Goal: Contribute content

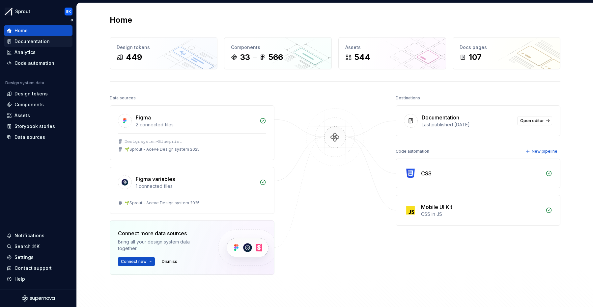
click at [53, 41] on div "Documentation" at bounding box center [38, 41] width 63 height 7
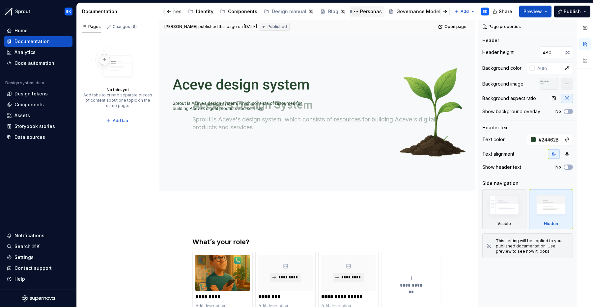
scroll to position [0, 138]
click at [446, 12] on div "Tokens" at bounding box center [454, 11] width 17 height 7
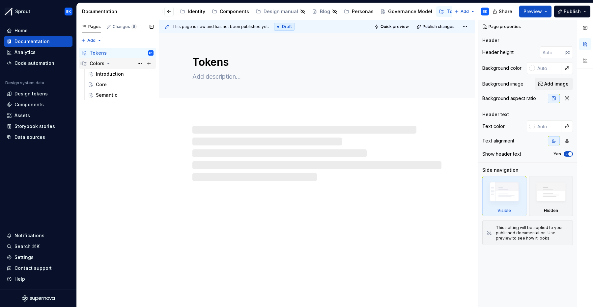
click at [115, 64] on div "Colors" at bounding box center [122, 63] width 64 height 9
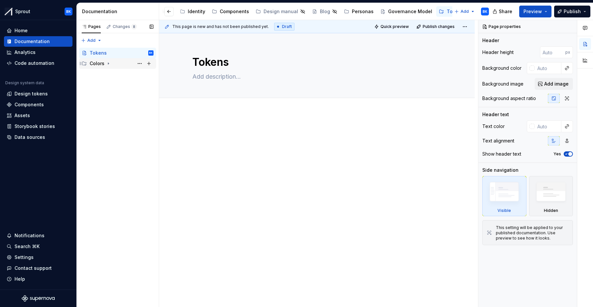
click at [119, 66] on div "Colors" at bounding box center [122, 63] width 64 height 9
click at [117, 76] on div "Introduction" at bounding box center [110, 74] width 28 height 7
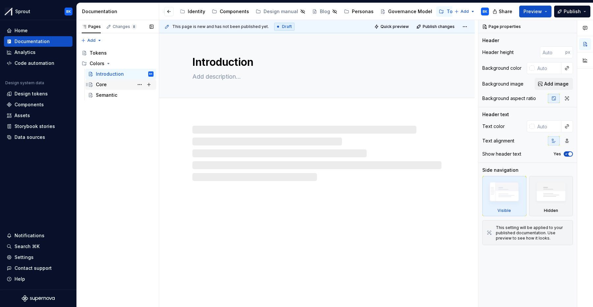
click at [114, 84] on div "Core" at bounding box center [125, 84] width 58 height 9
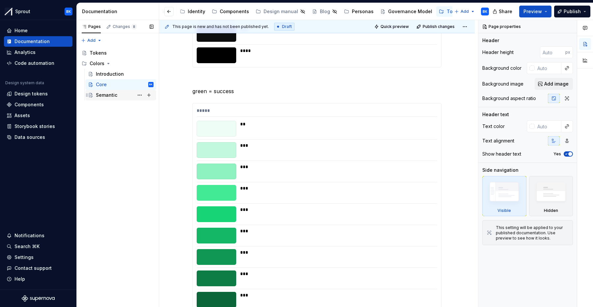
scroll to position [562, 0]
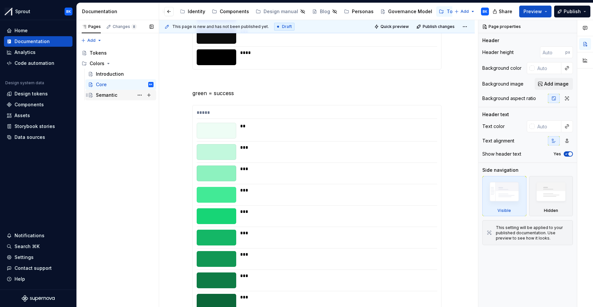
click at [109, 96] on div "Semantic" at bounding box center [106, 95] width 21 height 7
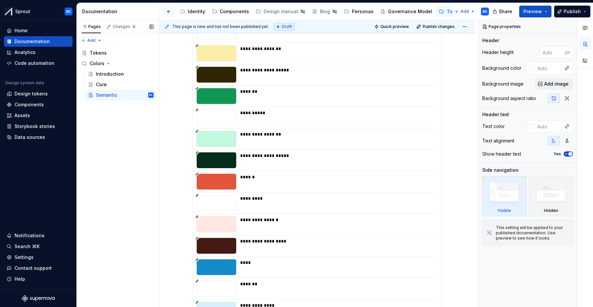
scroll to position [247, 0]
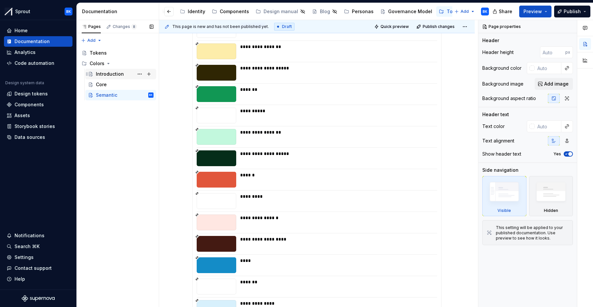
click at [111, 72] on div "Introduction" at bounding box center [110, 74] width 28 height 7
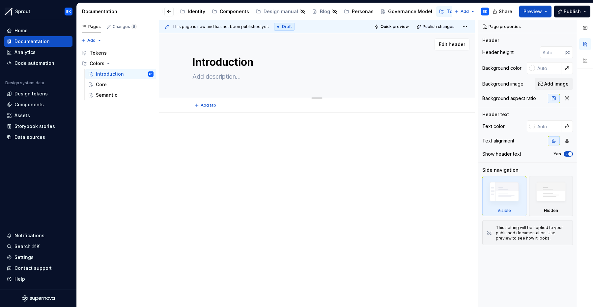
click at [221, 74] on textarea at bounding box center [315, 76] width 249 height 11
paste textarea "Our colors are structured in layers to keep the design system consistent, scala…"
type textarea "*"
type textarea "Our colors are structured in layers to keep the design system consistent, scala…"
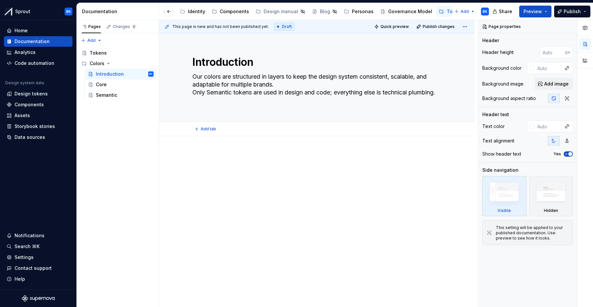
type textarea "*"
type textarea "Our colors are structured in layers to keep the design system consistent, scala…"
click at [274, 172] on div at bounding box center [316, 164] width 249 height 25
type textarea "*"
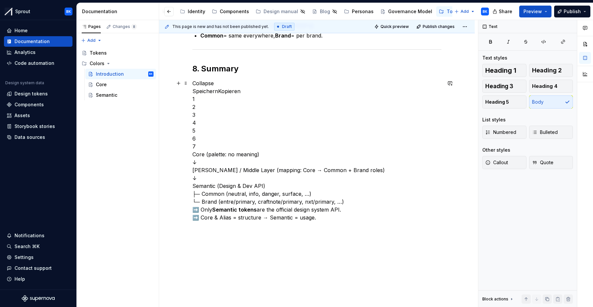
scroll to position [679, 0]
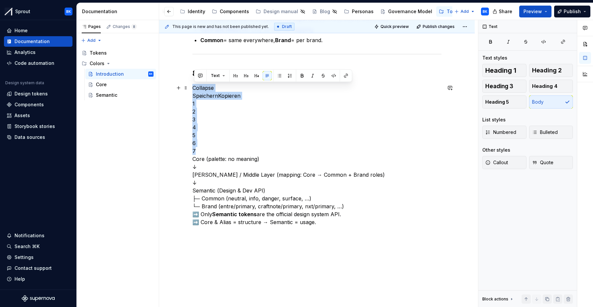
drag, startPoint x: 205, startPoint y: 152, endPoint x: 194, endPoint y: 91, distance: 61.9
click at [194, 91] on p "Collapse SpeichernKopieren 1 2 3 4 5 6 7 Core (palette: no meaning) ↓ Alias / M…" at bounding box center [316, 155] width 249 height 142
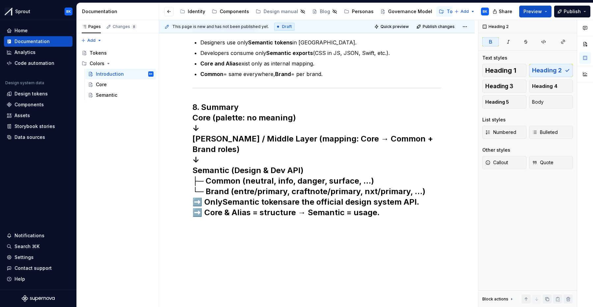
scroll to position [635, 0]
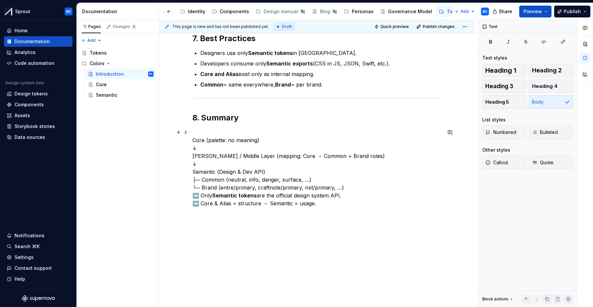
click at [379, 192] on p "Core (palette: no meaning) ↓ Alias / Middle Layer (mapping: Core → Common + Bra…" at bounding box center [316, 167] width 249 height 79
click at [376, 189] on p "Core (palette: no meaning) ↓ Alias / Middle Layer (mapping: Core → Common + Bra…" at bounding box center [316, 167] width 249 height 79
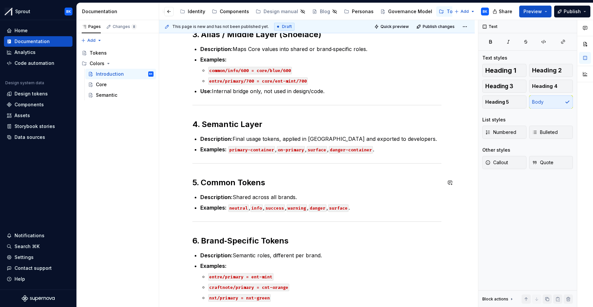
scroll to position [250, 0]
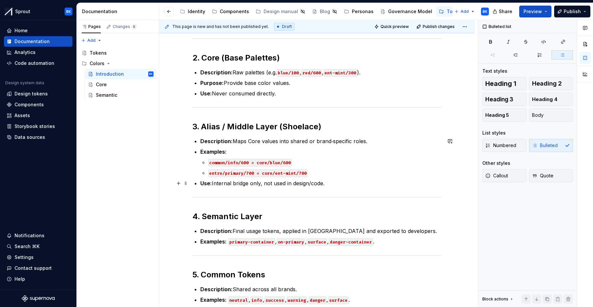
click at [244, 179] on p "Use: Internal bridge only, not used in design/code." at bounding box center [320, 183] width 241 height 8
click at [238, 165] on code "common/info/600 = core/blue/600" at bounding box center [250, 163] width 84 height 8
click at [253, 165] on code "common/info/600 = core/blue/600" at bounding box center [250, 163] width 84 height 8
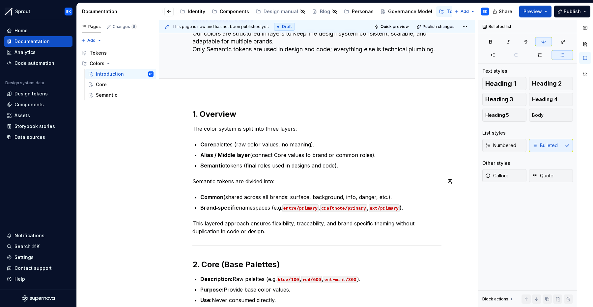
scroll to position [43, 0]
click at [379, 156] on p "Alias / Middle layer (connect Core values to brand or common roles)." at bounding box center [320, 155] width 241 height 8
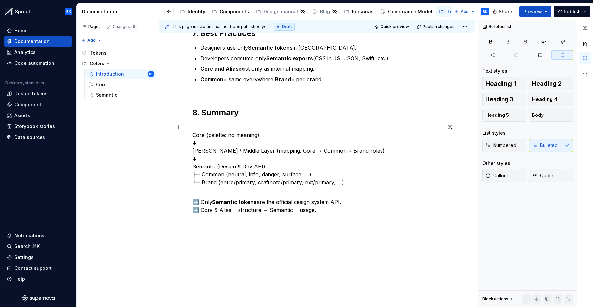
scroll to position [657, 0]
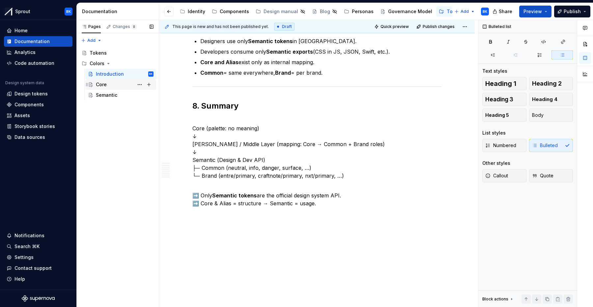
click at [109, 86] on div "Core" at bounding box center [125, 84] width 58 height 9
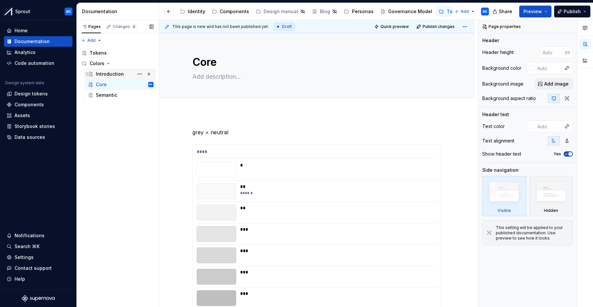
click at [113, 75] on div "Introduction" at bounding box center [110, 74] width 28 height 7
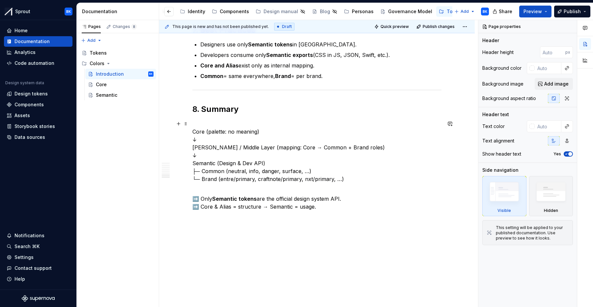
scroll to position [657, 0]
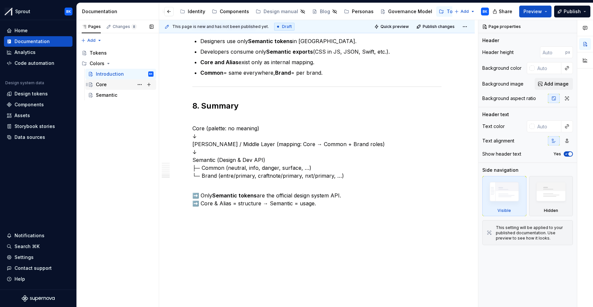
click at [107, 88] on div "Core" at bounding box center [125, 84] width 58 height 9
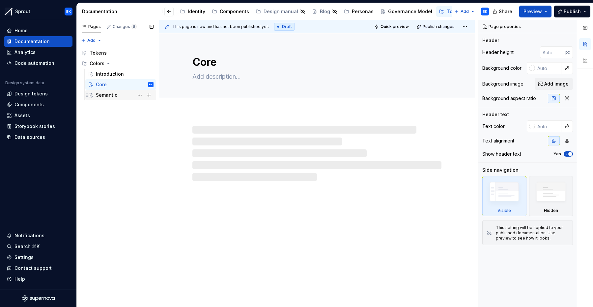
click at [113, 95] on div "Semantic" at bounding box center [106, 95] width 21 height 7
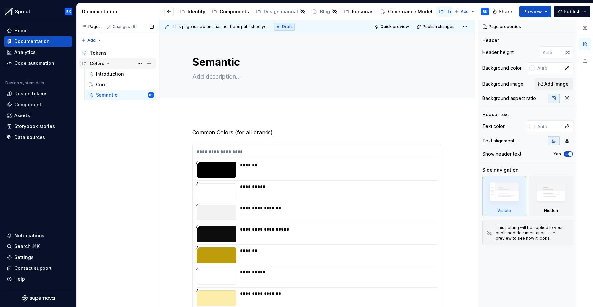
click at [121, 62] on div "Colors" at bounding box center [122, 63] width 64 height 9
click at [446, 11] on div "Tokens" at bounding box center [454, 11] width 17 height 7
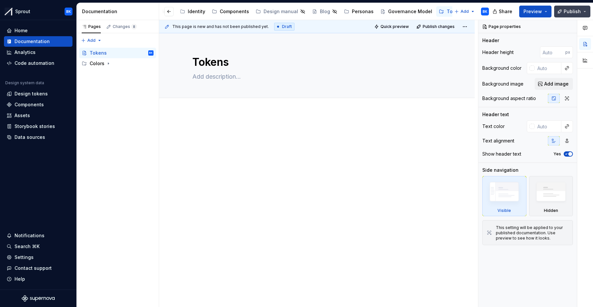
click at [584, 13] on button "Publish" at bounding box center [572, 12] width 36 height 12
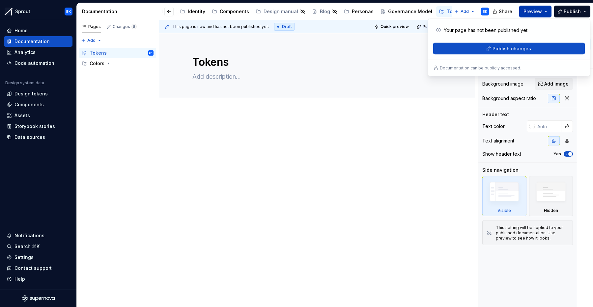
click at [538, 8] on span "Preview" at bounding box center [532, 11] width 18 height 7
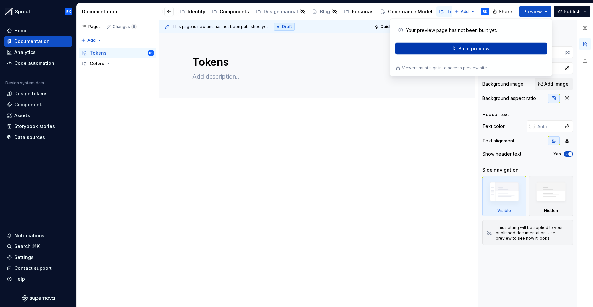
click at [501, 49] on button "Build preview" at bounding box center [470, 49] width 151 height 12
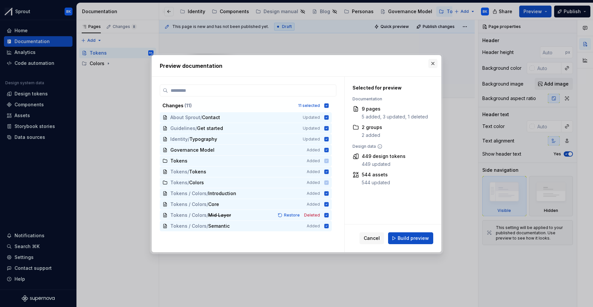
click at [431, 61] on button "button" at bounding box center [432, 63] width 9 height 9
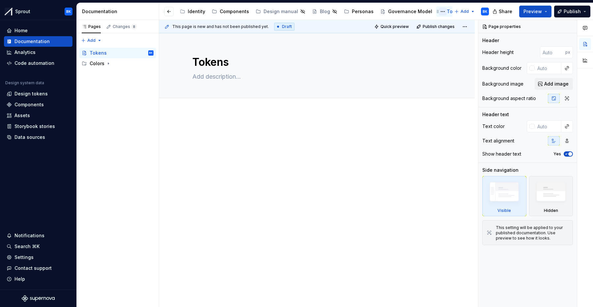
click at [439, 12] on button "Page tree" at bounding box center [443, 12] width 8 height 8
click at [431, 12] on html "Sprout BK Home Documentation Analytics Code automation Design system data Desig…" at bounding box center [296, 153] width 593 height 307
click at [352, 10] on div "Personas" at bounding box center [363, 11] width 22 height 7
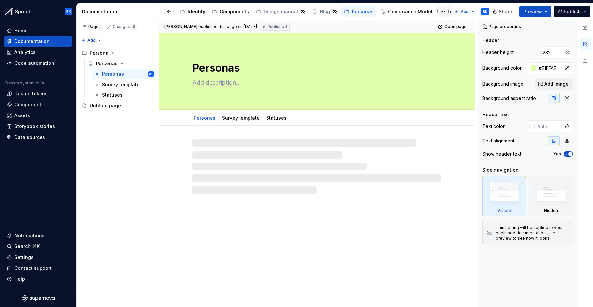
click at [446, 12] on div "Tokens" at bounding box center [454, 11] width 17 height 7
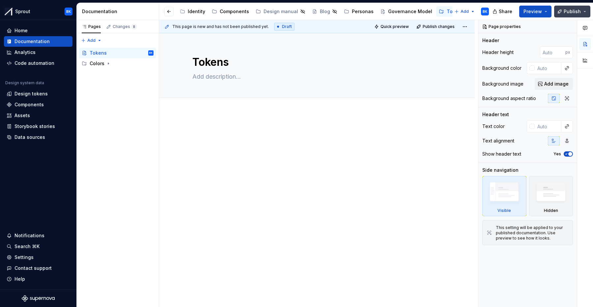
click at [568, 12] on span "Publish" at bounding box center [571, 11] width 17 height 7
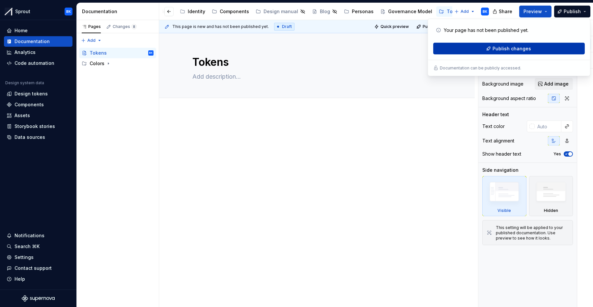
click at [524, 46] on span "Publish changes" at bounding box center [511, 48] width 39 height 7
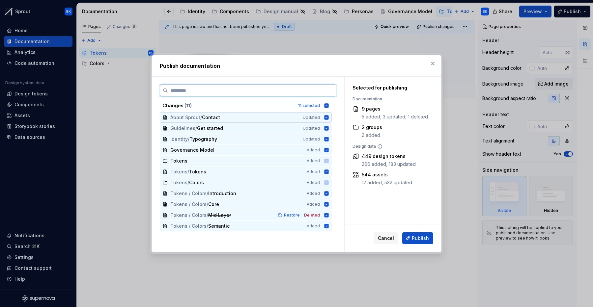
click at [329, 118] on icon at bounding box center [326, 117] width 4 height 4
click at [329, 129] on icon at bounding box center [326, 128] width 4 height 4
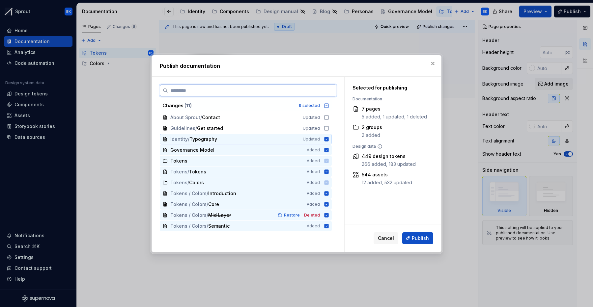
click at [329, 138] on icon at bounding box center [326, 139] width 4 height 4
click at [329, 149] on icon at bounding box center [326, 150] width 4 height 4
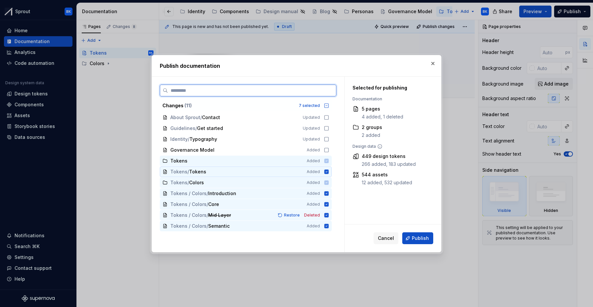
click at [329, 174] on icon at bounding box center [326, 172] width 4 height 4
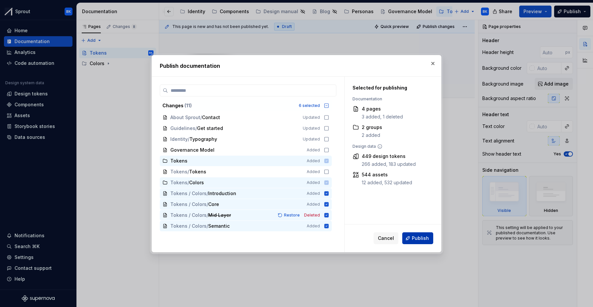
click at [423, 238] on span "Publish" at bounding box center [420, 238] width 17 height 7
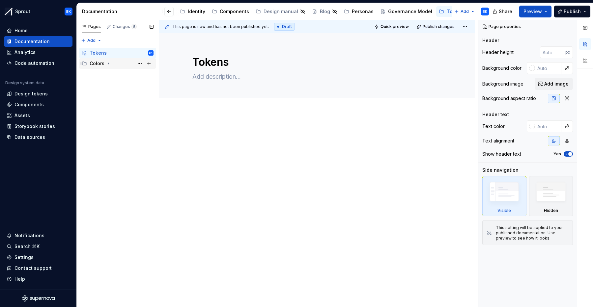
click at [124, 65] on div "Colors" at bounding box center [122, 63] width 64 height 9
click at [118, 73] on div "Introduction" at bounding box center [110, 74] width 28 height 7
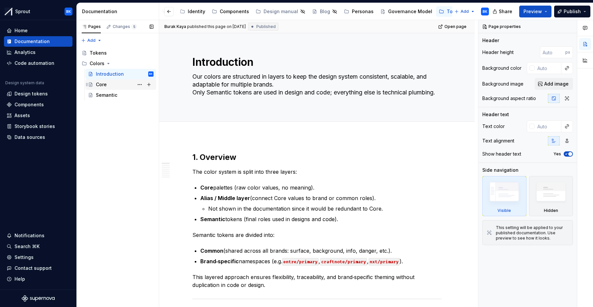
click at [116, 84] on div "Core" at bounding box center [125, 84] width 58 height 9
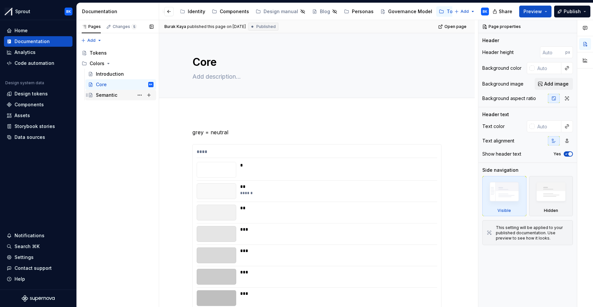
click at [113, 93] on div "Semantic" at bounding box center [106, 95] width 21 height 7
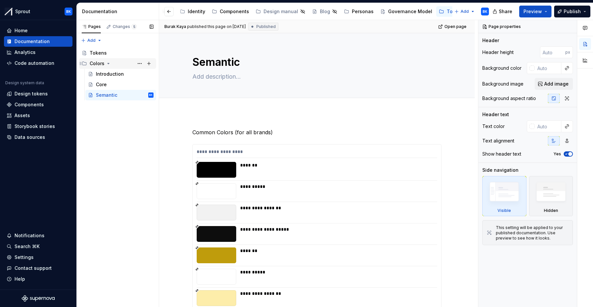
click at [120, 64] on div "Colors" at bounding box center [122, 63] width 64 height 9
type textarea "*"
